Goal: Task Accomplishment & Management: Use online tool/utility

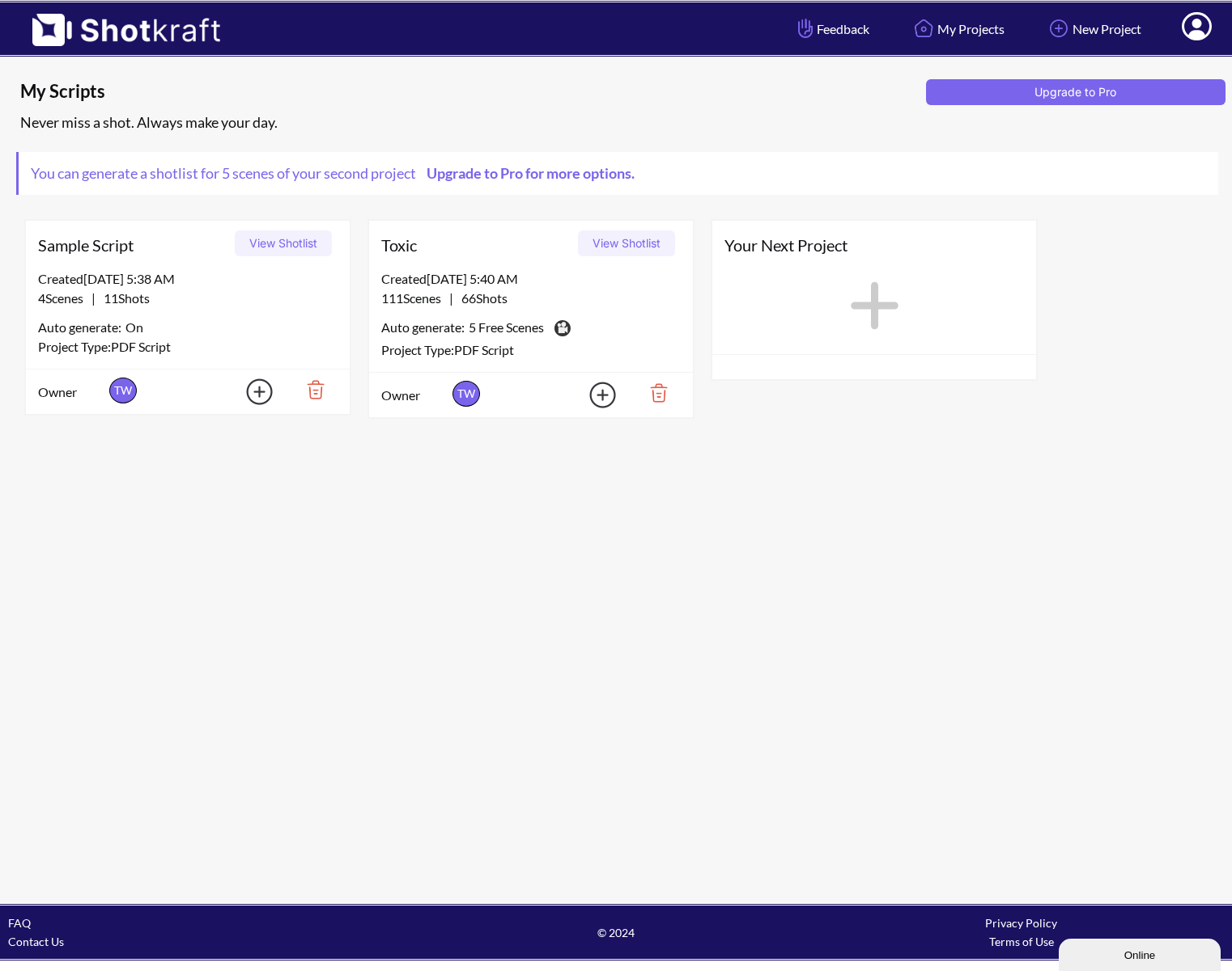
click at [614, 248] on button "View Shotlist" at bounding box center [625, 243] width 97 height 26
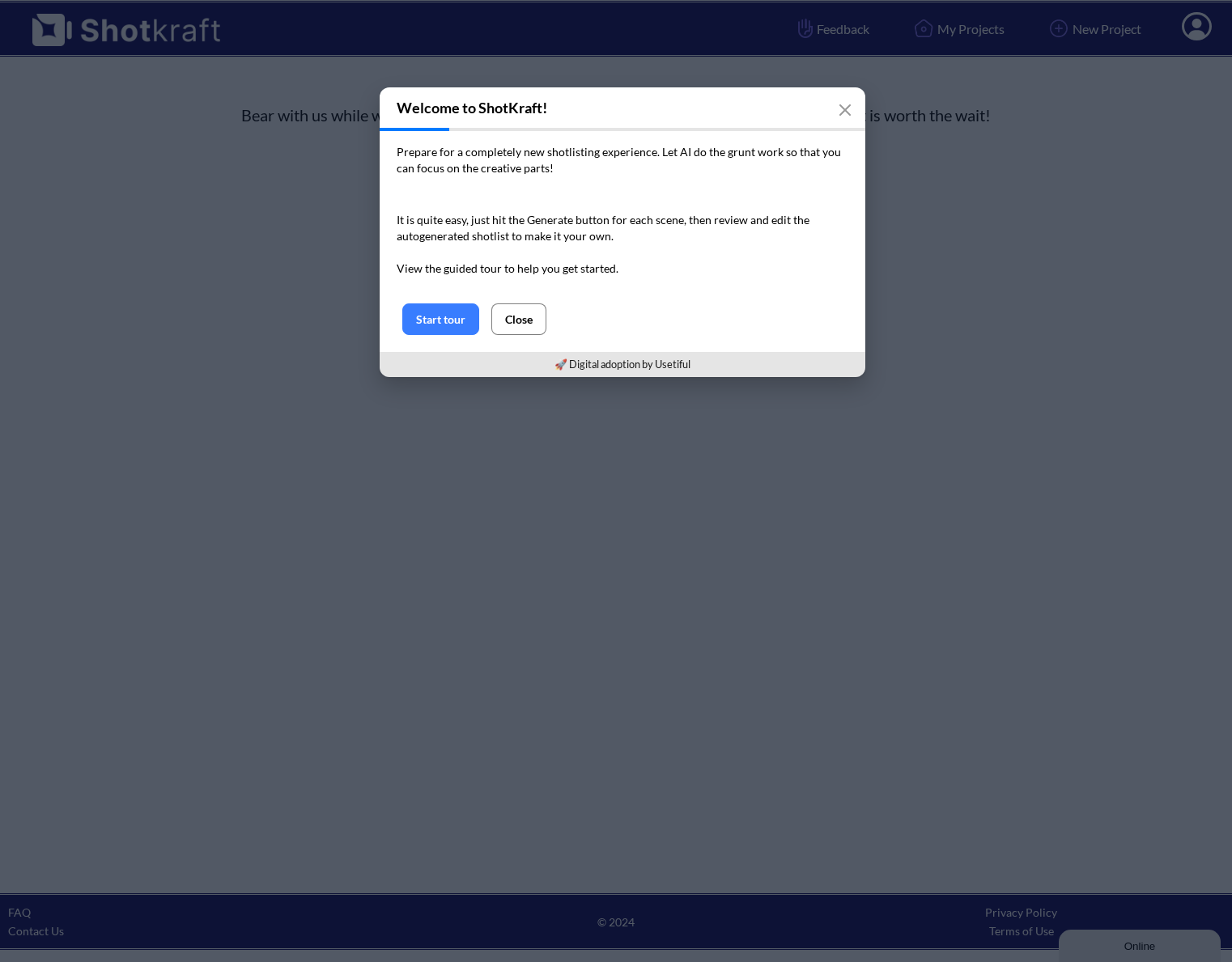
click at [535, 313] on button "Close" at bounding box center [518, 320] width 55 height 32
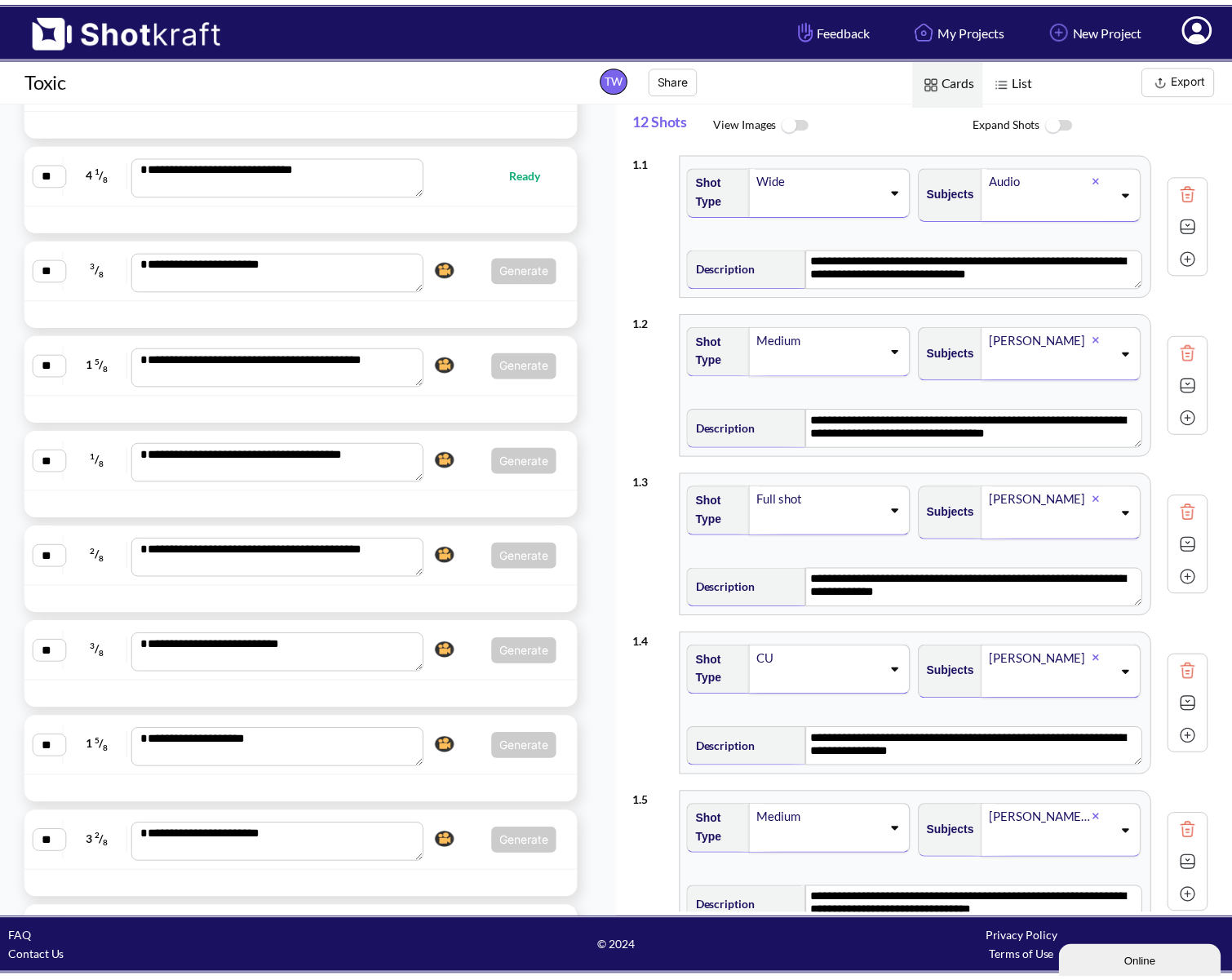
scroll to position [7817, 0]
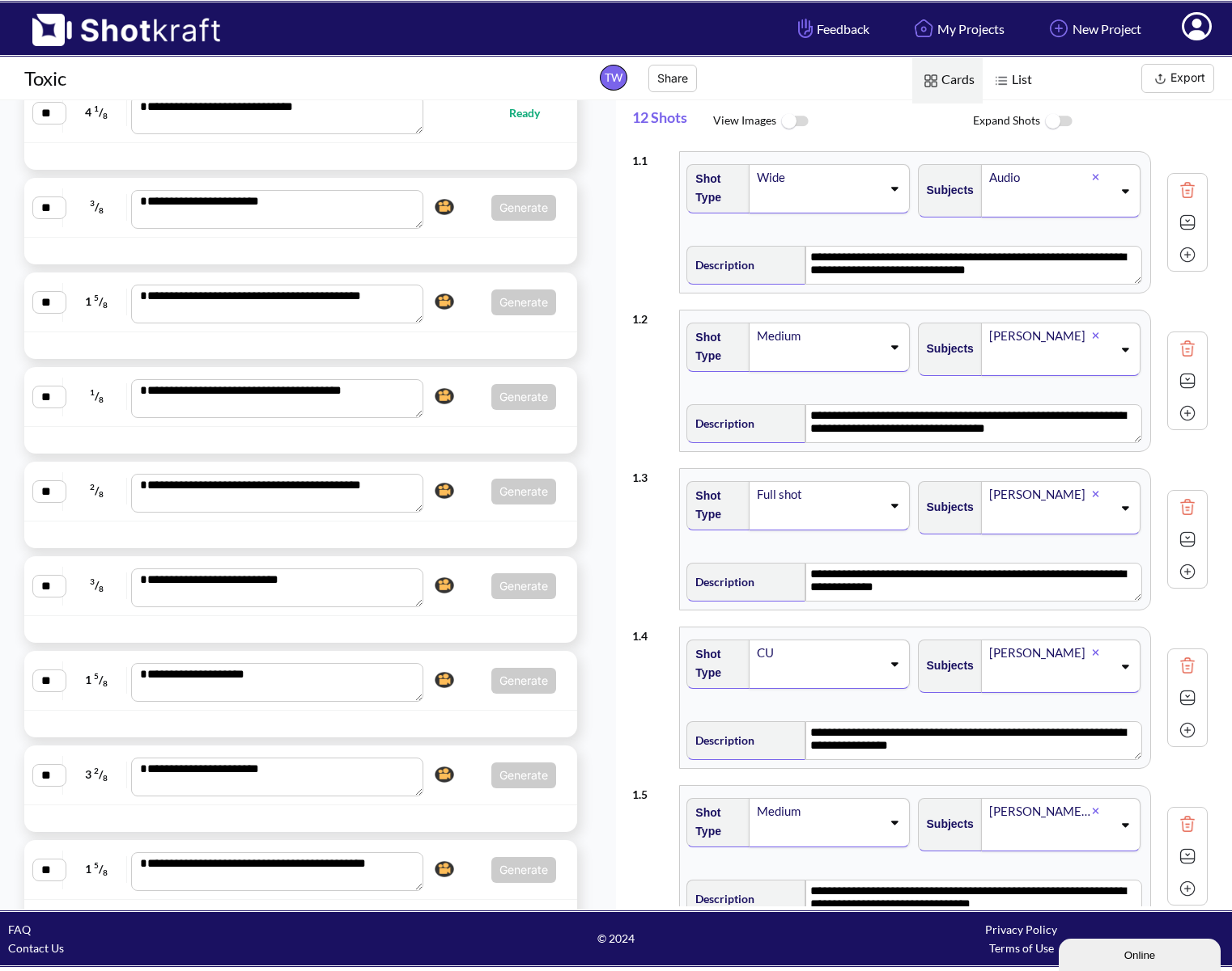
click at [78, 208] on span "3 / 8" at bounding box center [97, 208] width 60 height 26
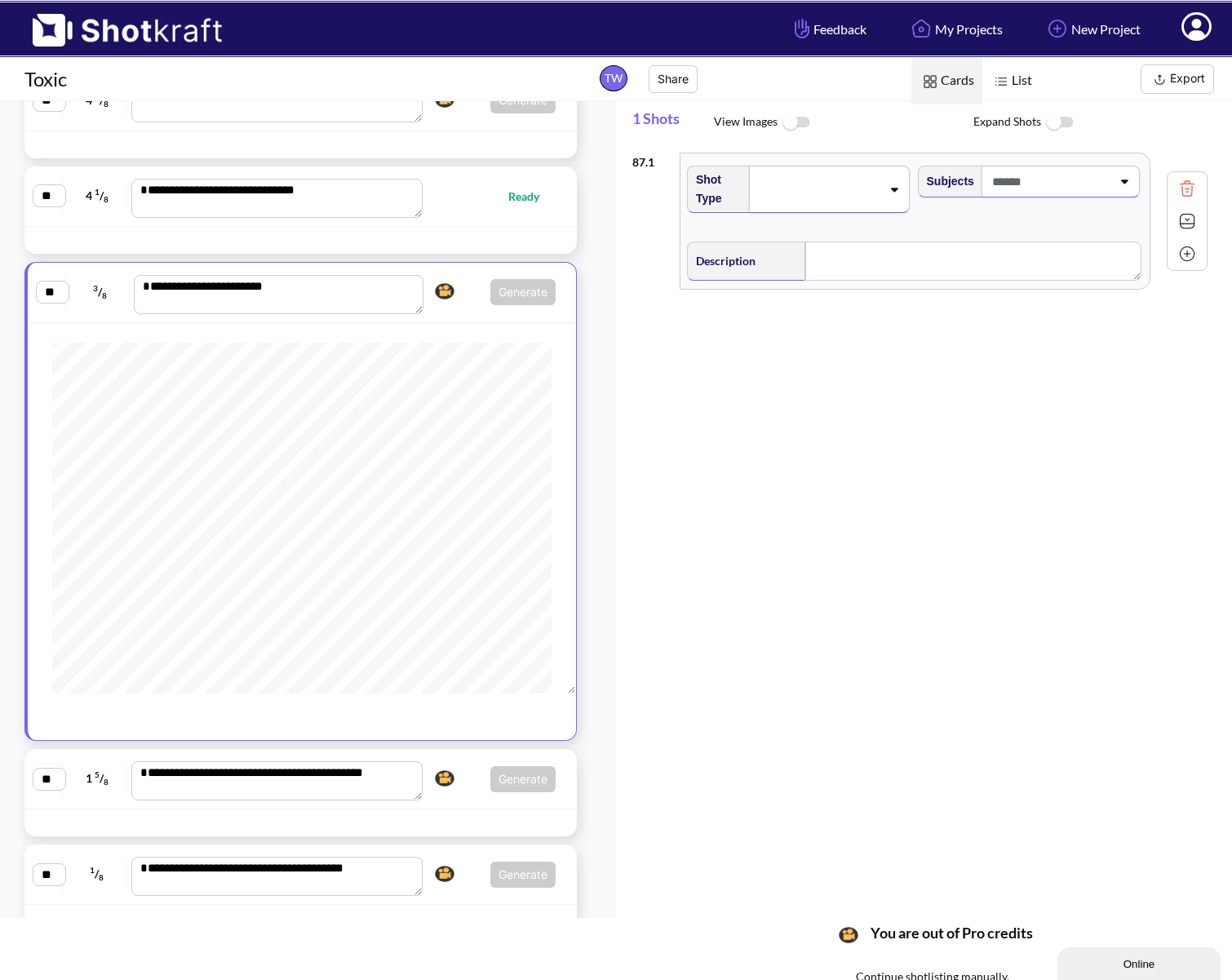
scroll to position [647, 0]
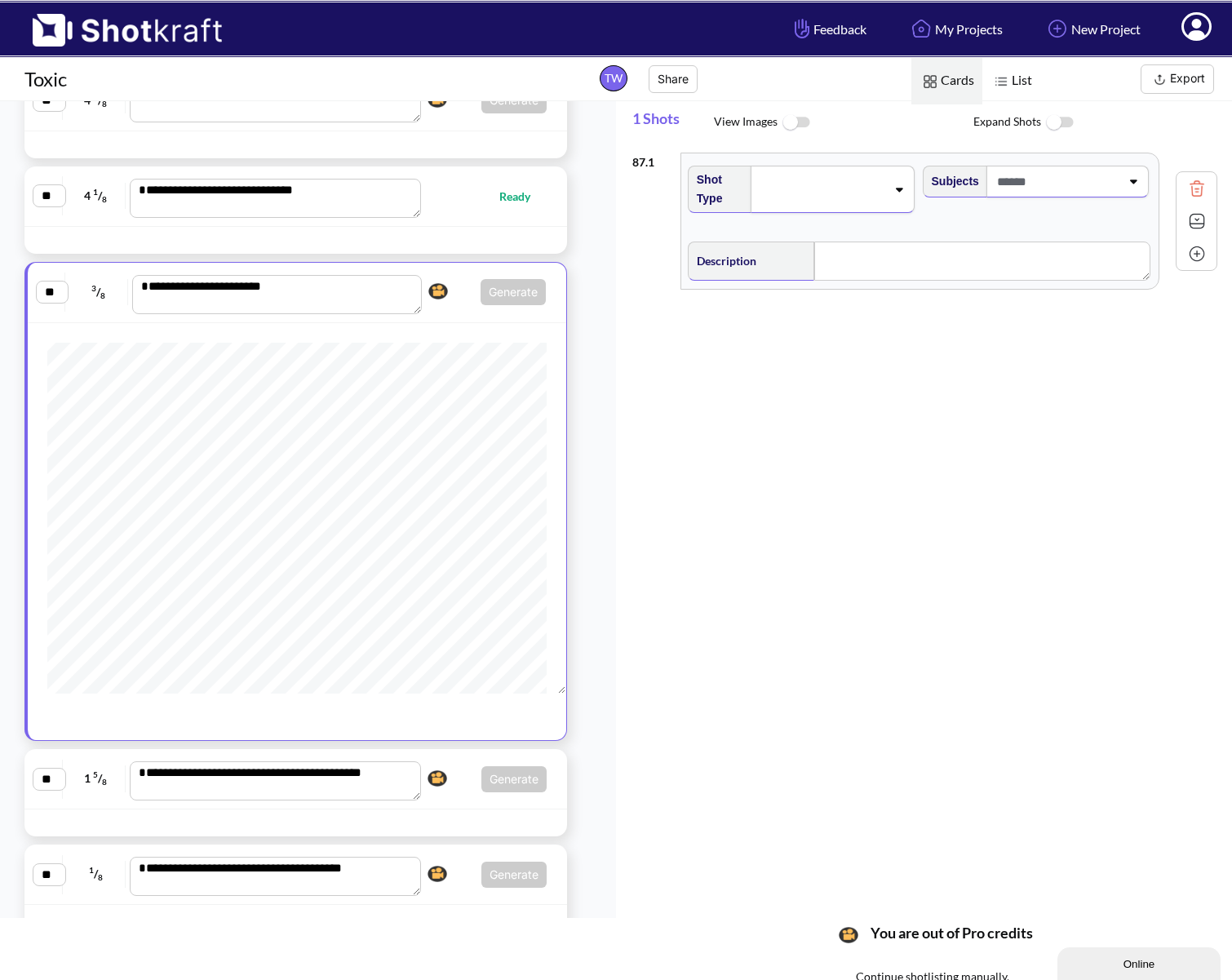
click at [896, 194] on icon at bounding box center [898, 190] width 22 height 11
click at [947, 205] on div "Subjects" at bounding box center [1039, 195] width 235 height 76
click at [789, 121] on img at bounding box center [796, 122] width 37 height 35
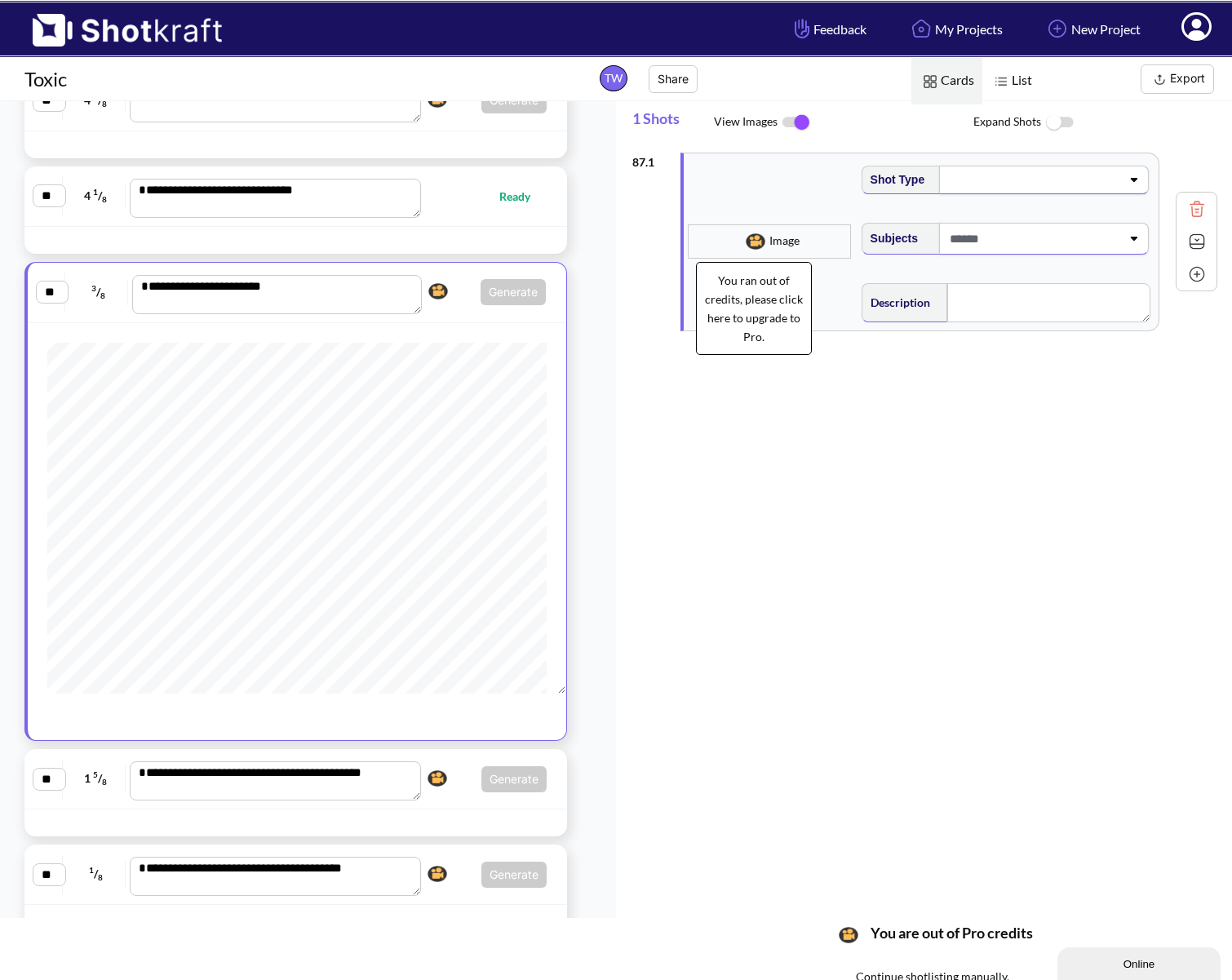
click at [763, 246] on img at bounding box center [755, 242] width 28 height 25
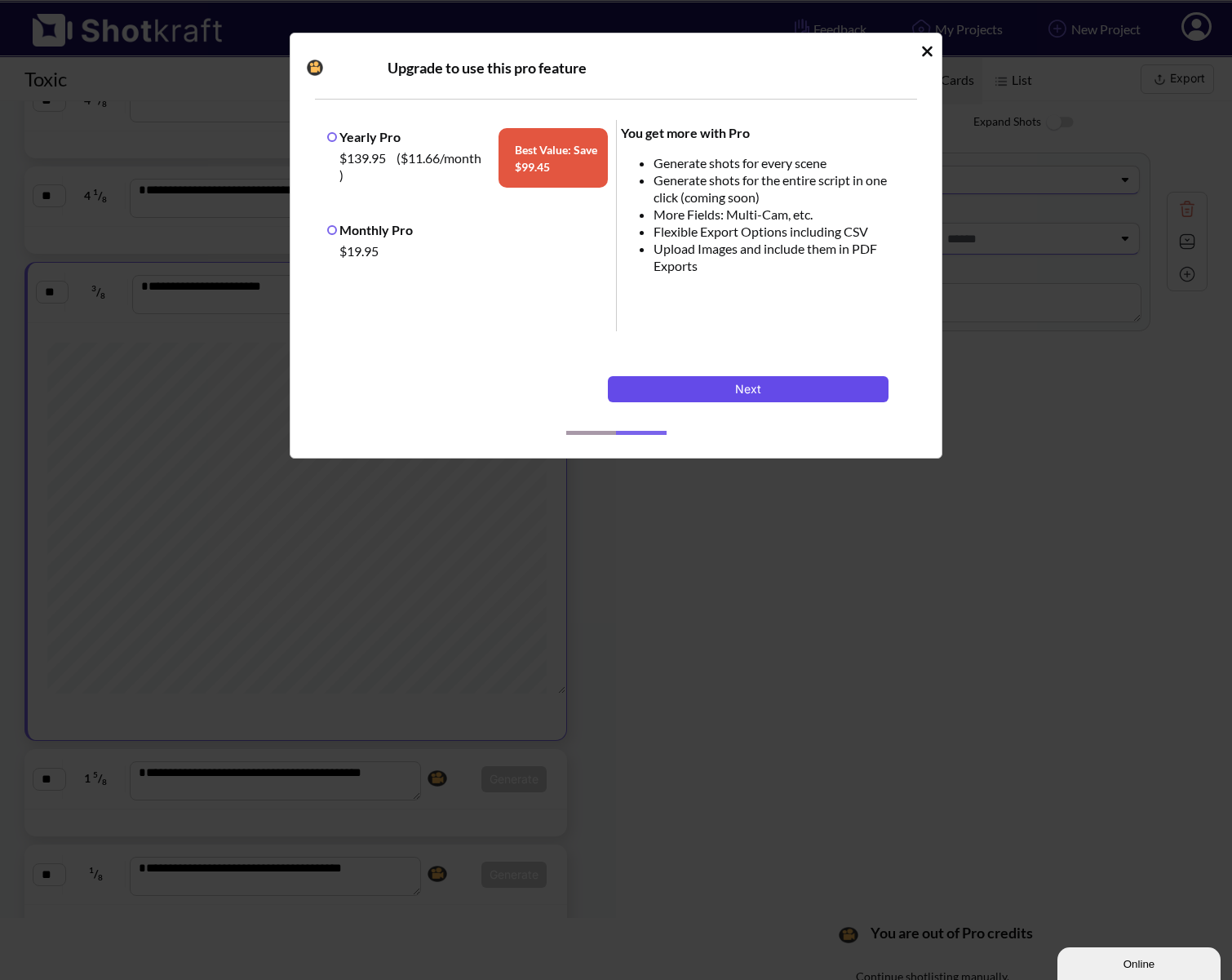
click at [755, 383] on button "Next" at bounding box center [748, 390] width 281 height 27
click at [929, 49] on icon "Idle Modal" at bounding box center [927, 50] width 10 height 10
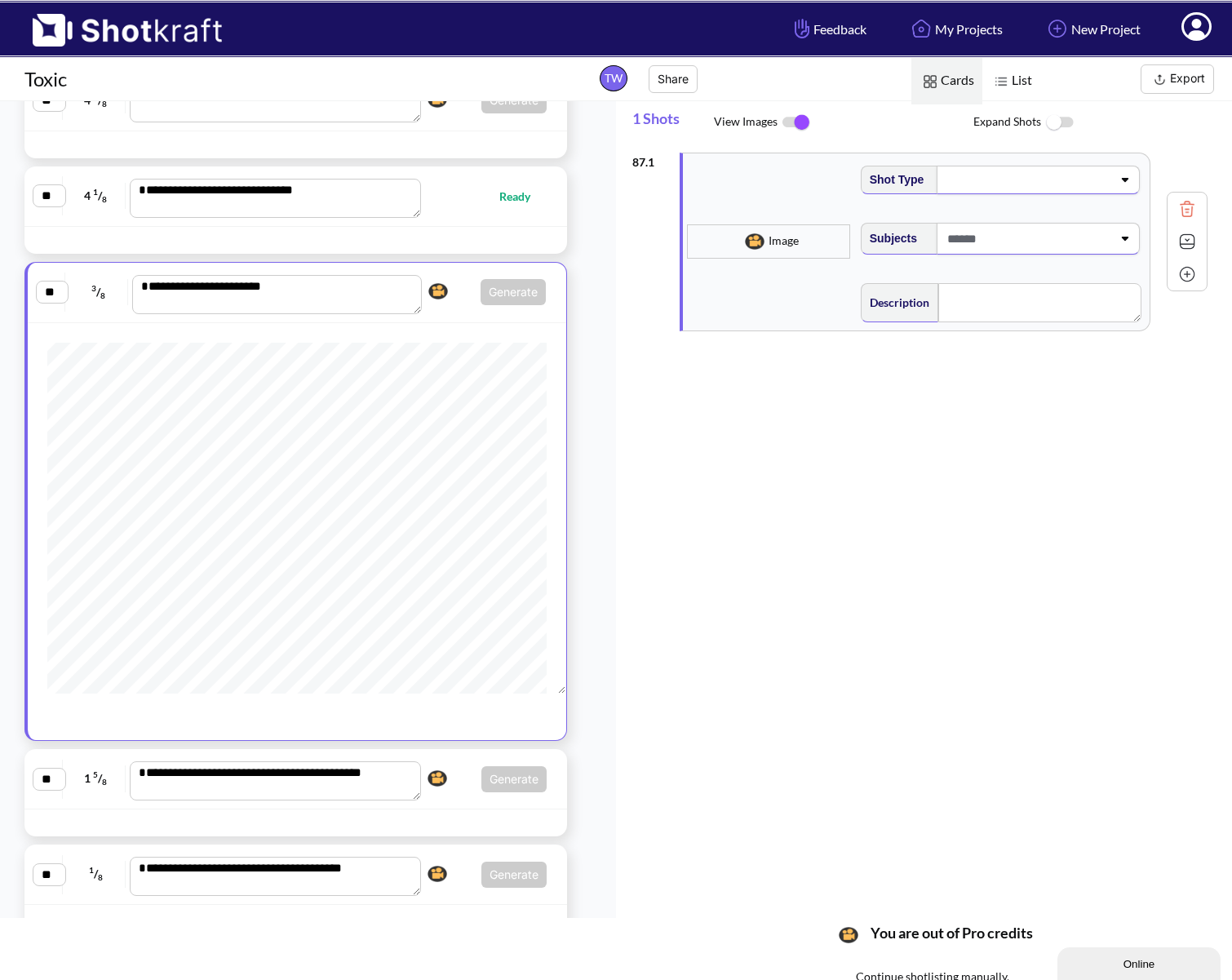
click at [798, 123] on img at bounding box center [796, 122] width 37 height 34
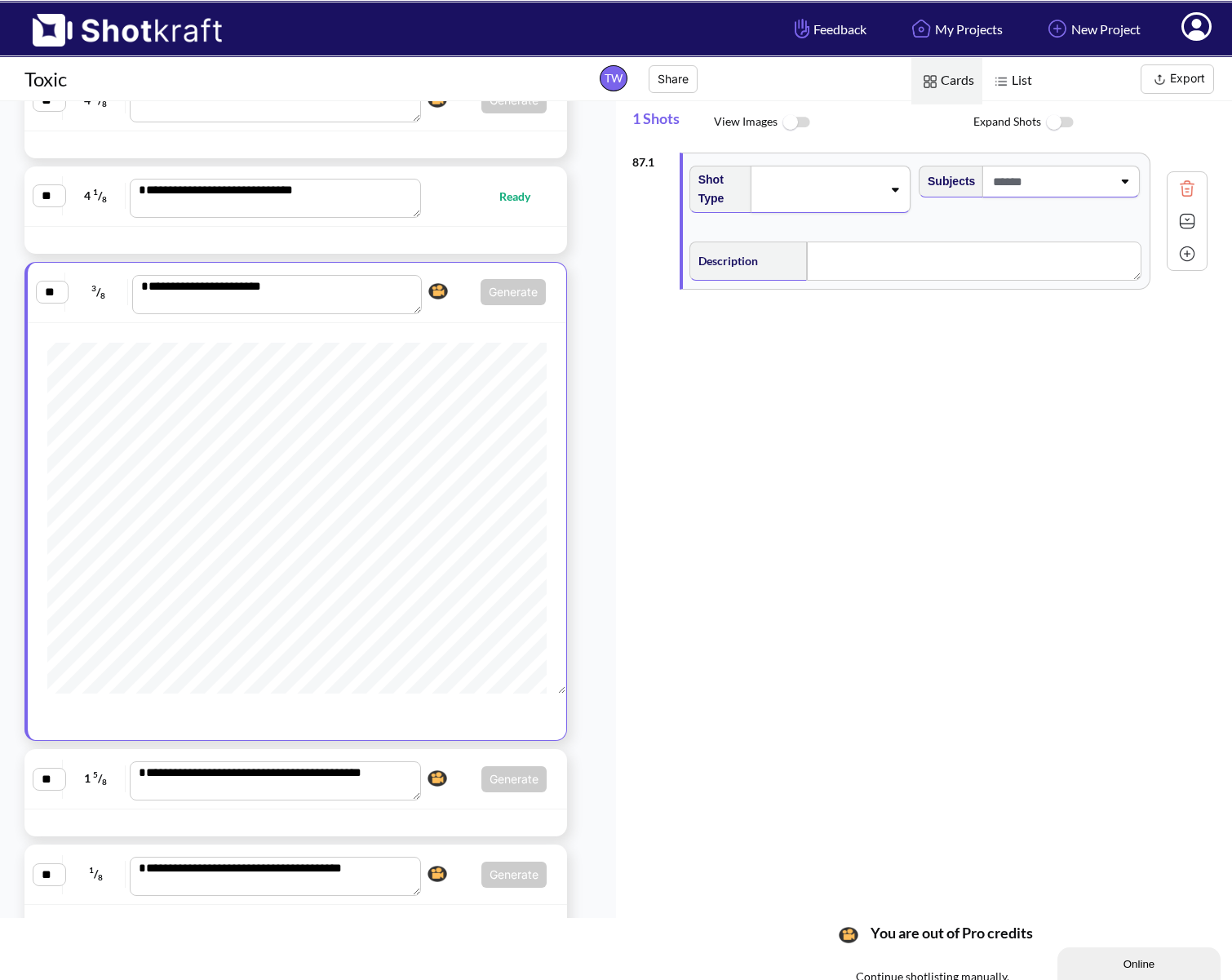
click at [797, 123] on img at bounding box center [796, 122] width 37 height 35
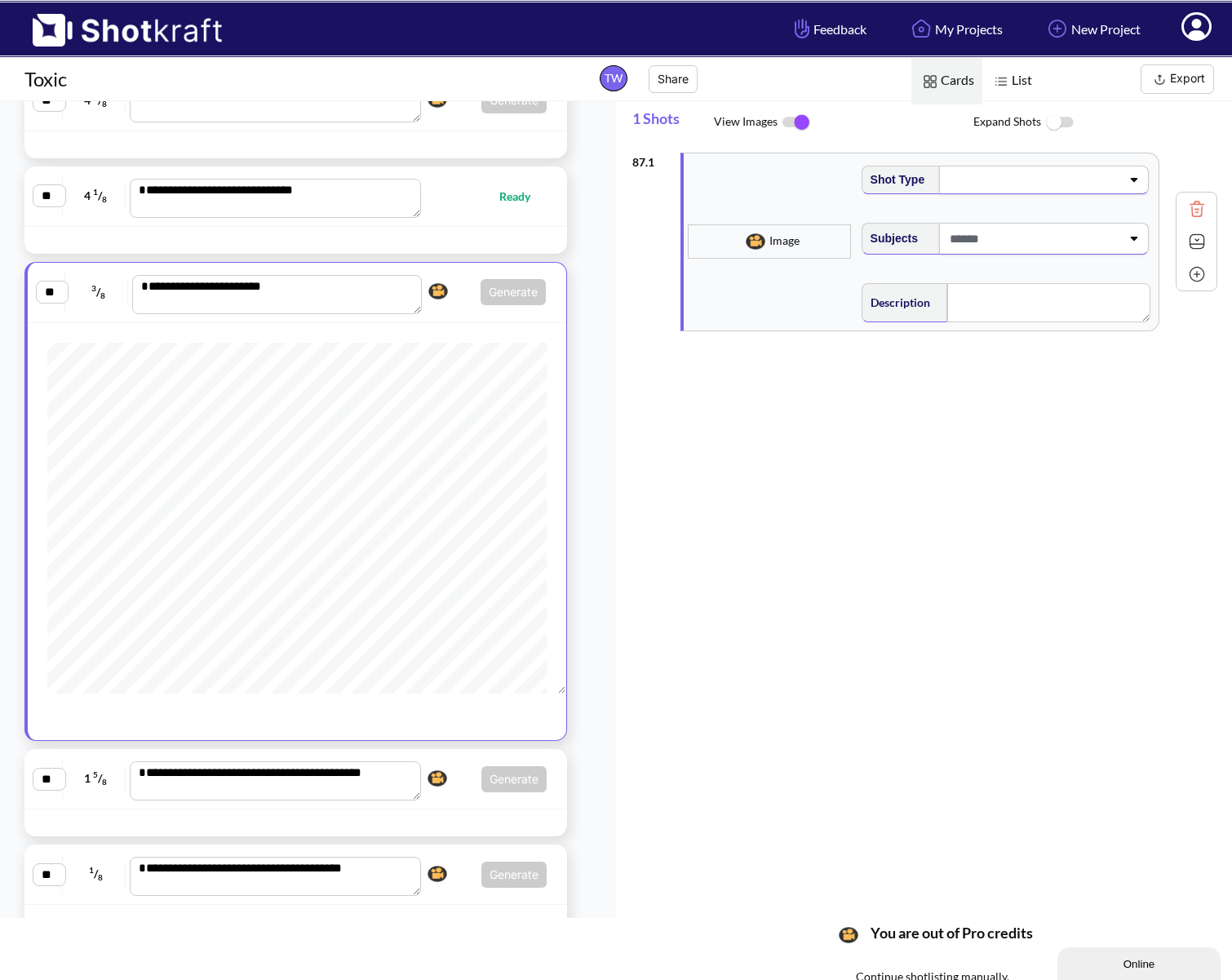
click at [1009, 186] on span at bounding box center [1033, 179] width 175 height 23
click at [925, 267] on li "Medium" at bounding box center [1020, 272] width 280 height 26
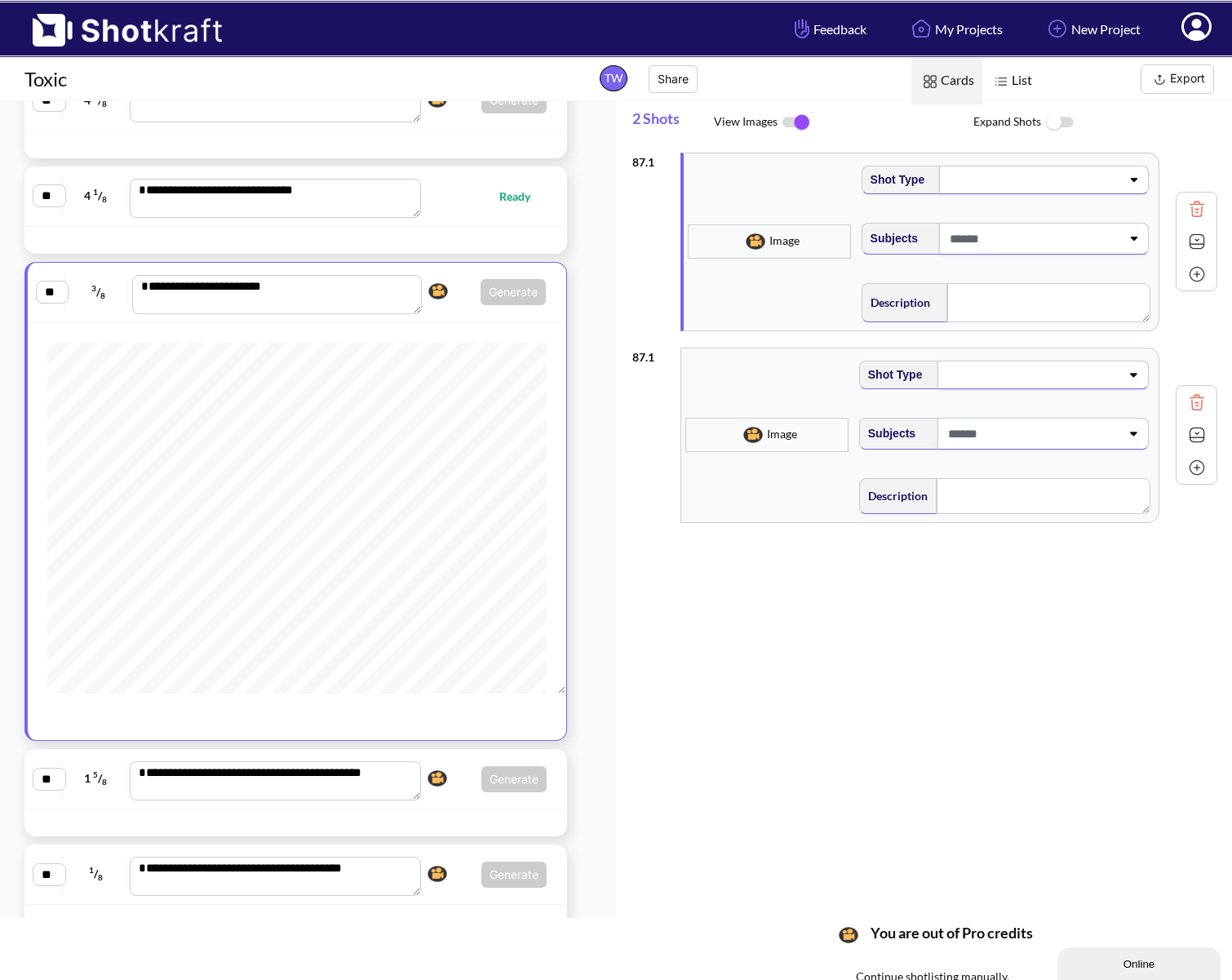
click at [1123, 239] on icon at bounding box center [1133, 238] width 22 height 11
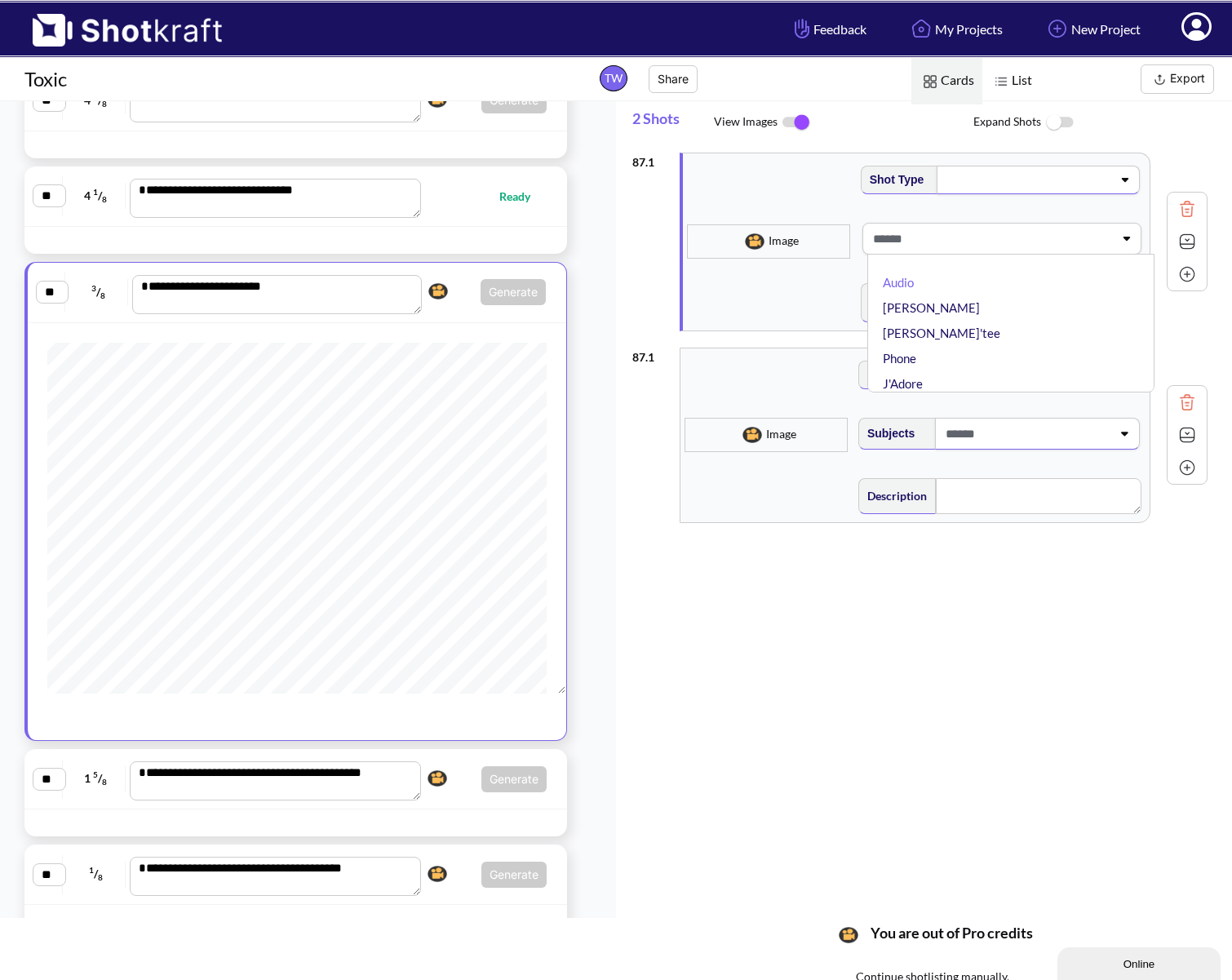
click at [1085, 213] on div "Shot Type" at bounding box center [1002, 186] width 288 height 57
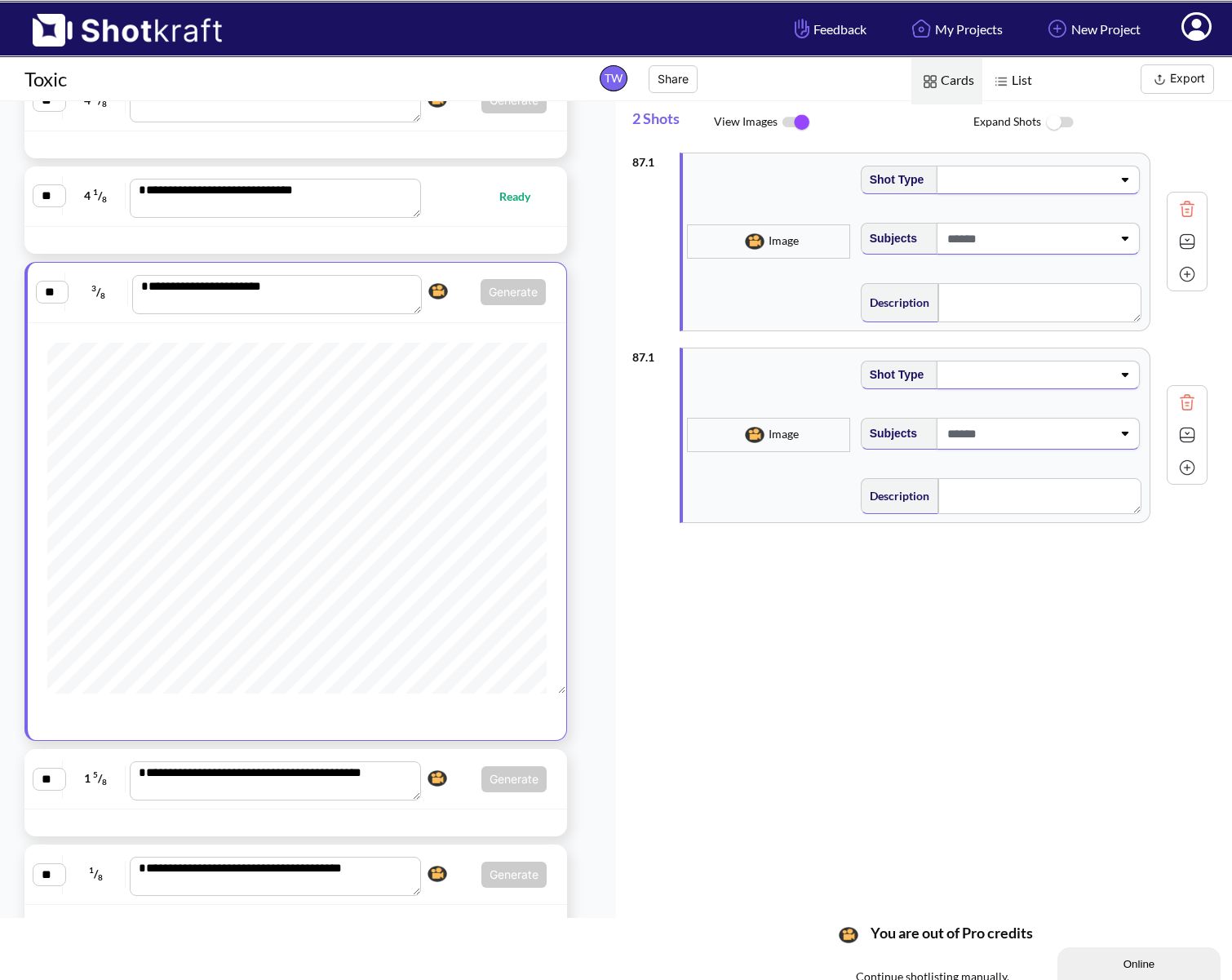
click at [1120, 179] on icon at bounding box center [1125, 179] width 22 height 11
click at [933, 277] on li "Medium" at bounding box center [1016, 272] width 272 height 26
click at [1060, 244] on span at bounding box center [1033, 238] width 175 height 27
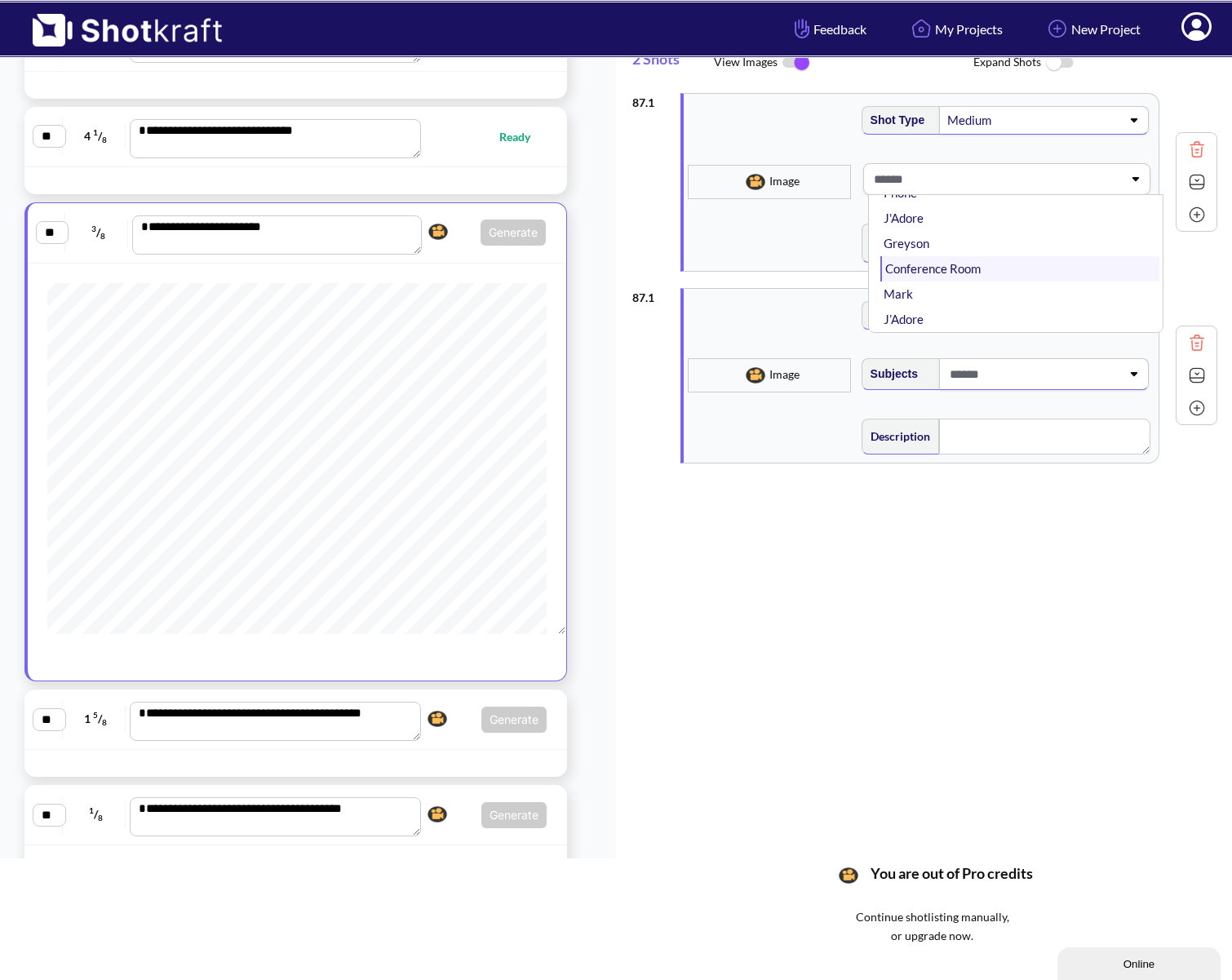
scroll to position [84, 0]
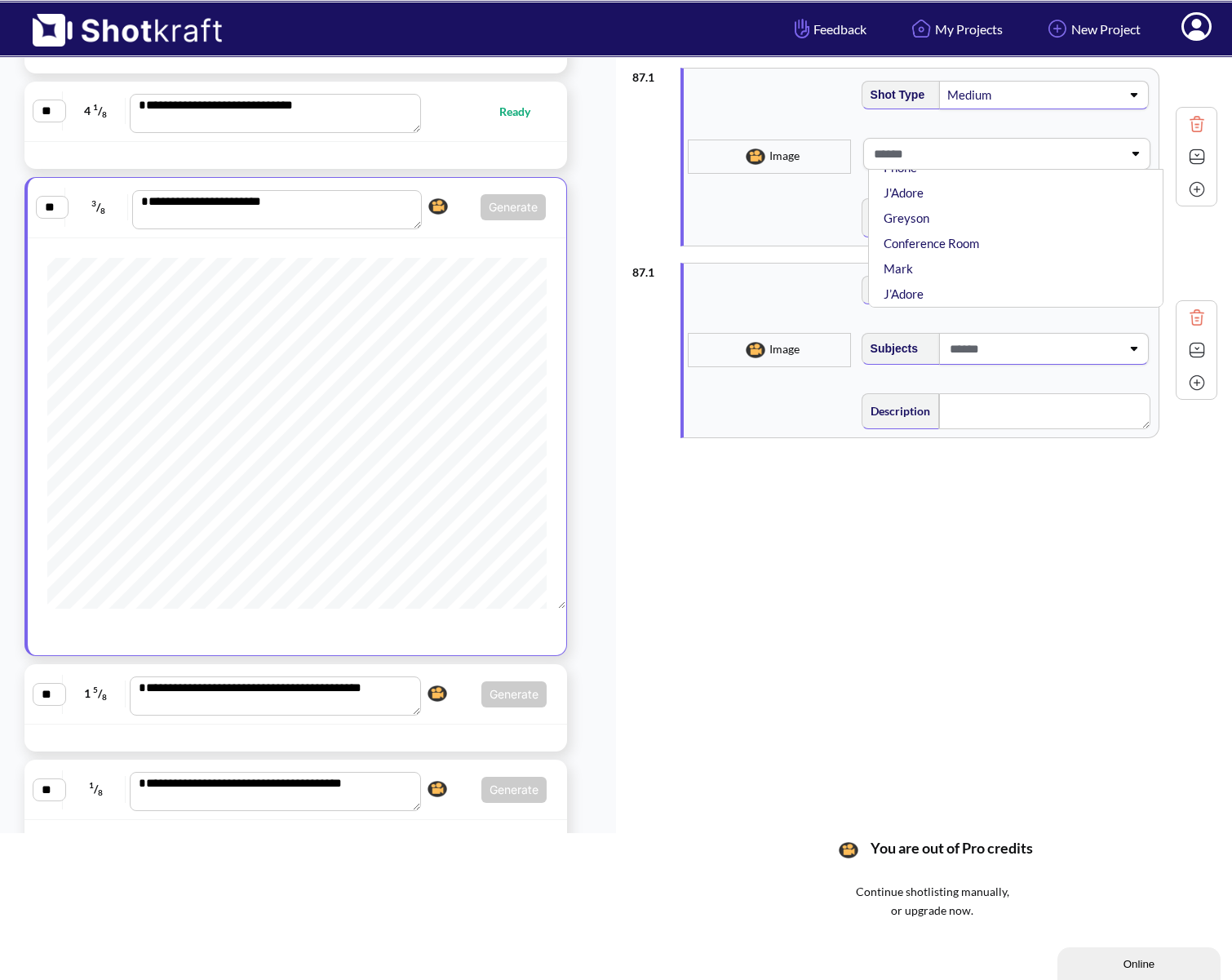
click at [1133, 144] on div "Audio [PERSON_NAME] Phone J'Adore Greyson Conference Room [PERSON_NAME]" at bounding box center [1007, 154] width 288 height 32
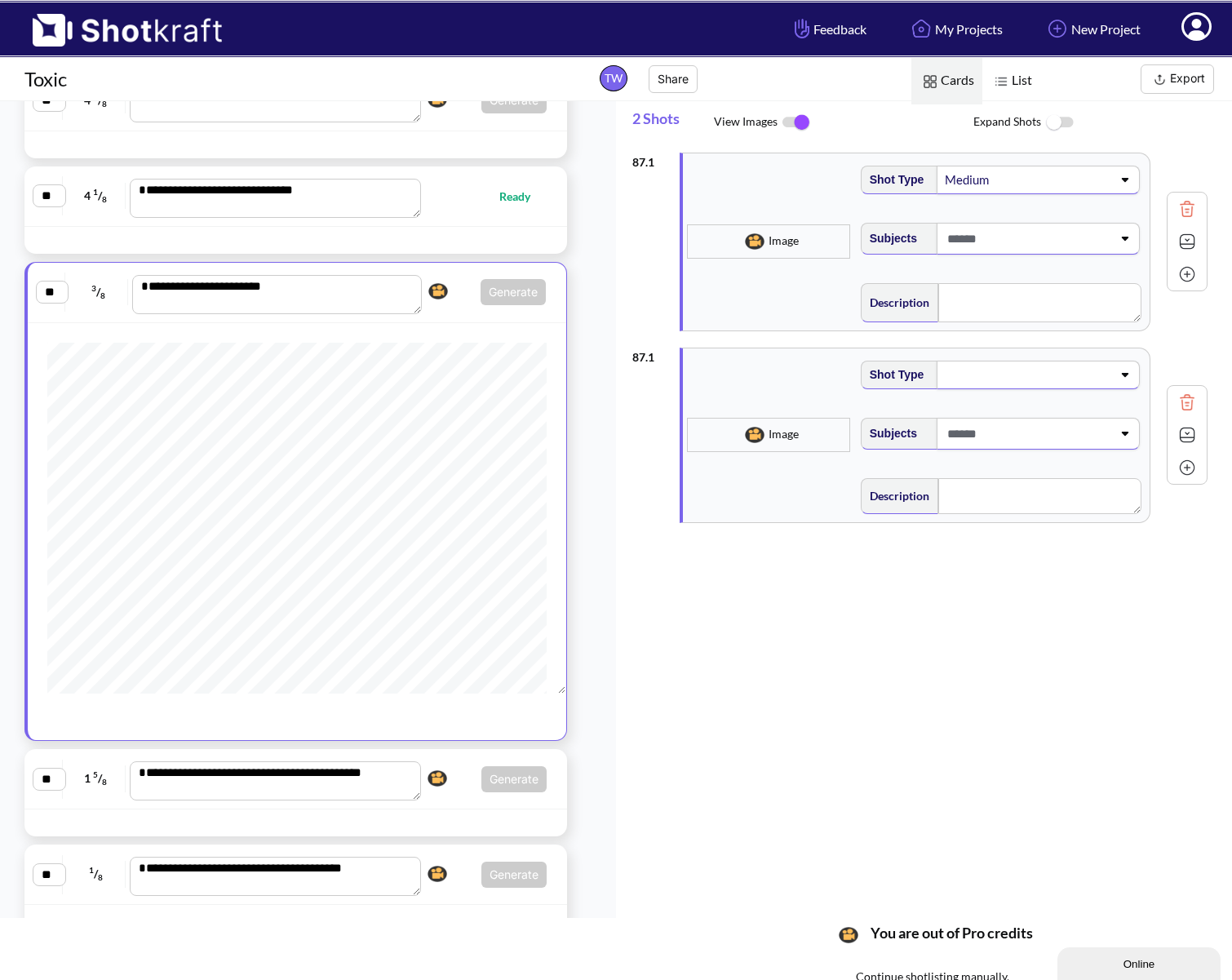
scroll to position [0, 0]
